Goal: Task Accomplishment & Management: Manage account settings

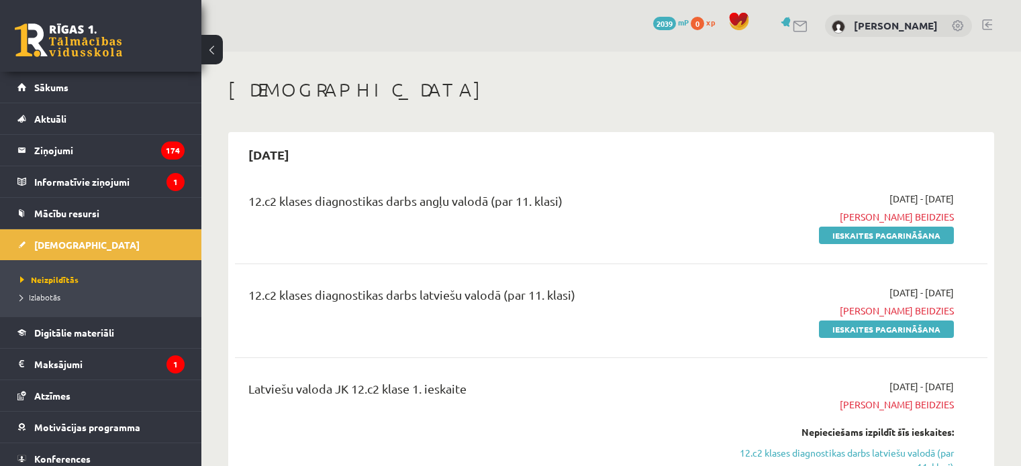
scroll to position [125, 0]
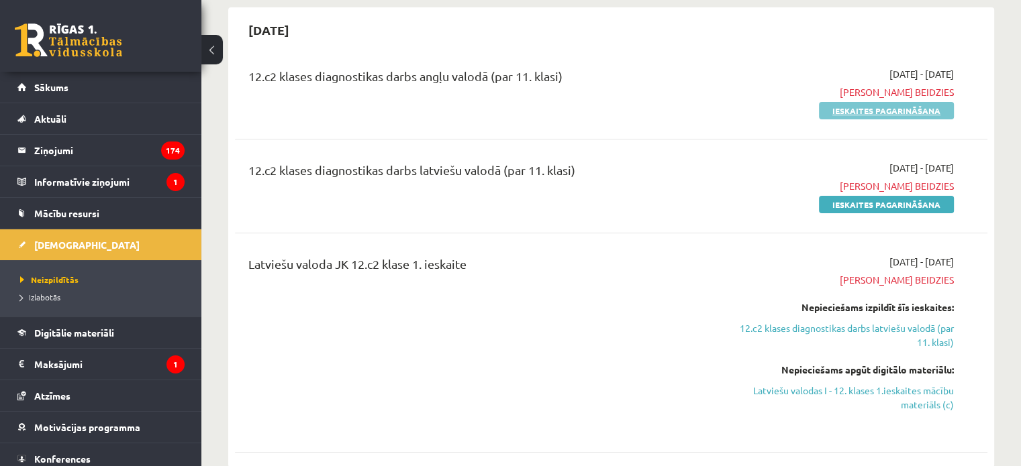
click at [915, 110] on link "Ieskaites pagarināšana" at bounding box center [886, 110] width 135 height 17
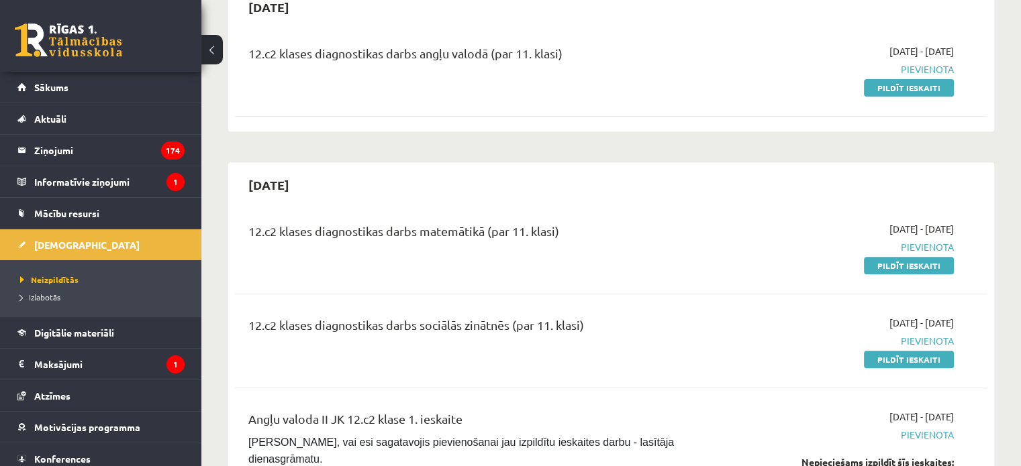
scroll to position [545, 0]
click at [89, 367] on legend "Maksājumi 1" at bounding box center [109, 364] width 150 height 31
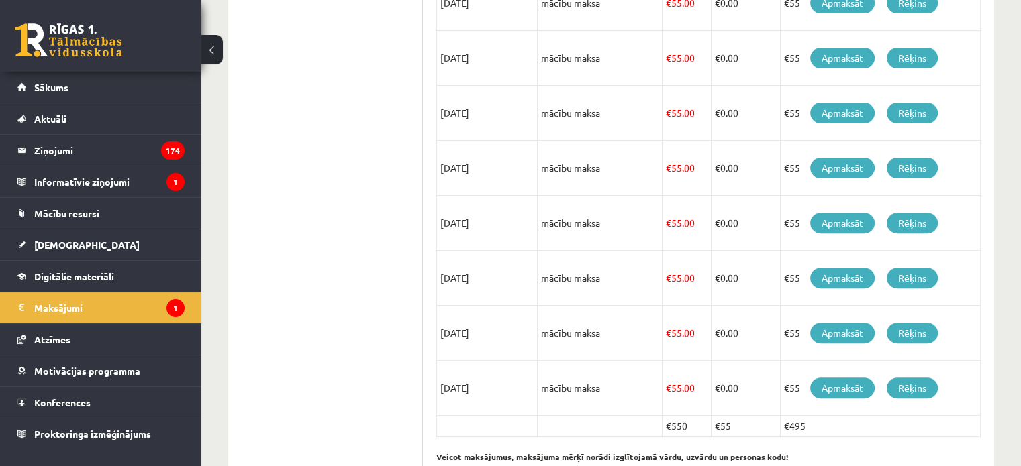
scroll to position [482, 0]
